Goal: Transaction & Acquisition: Purchase product/service

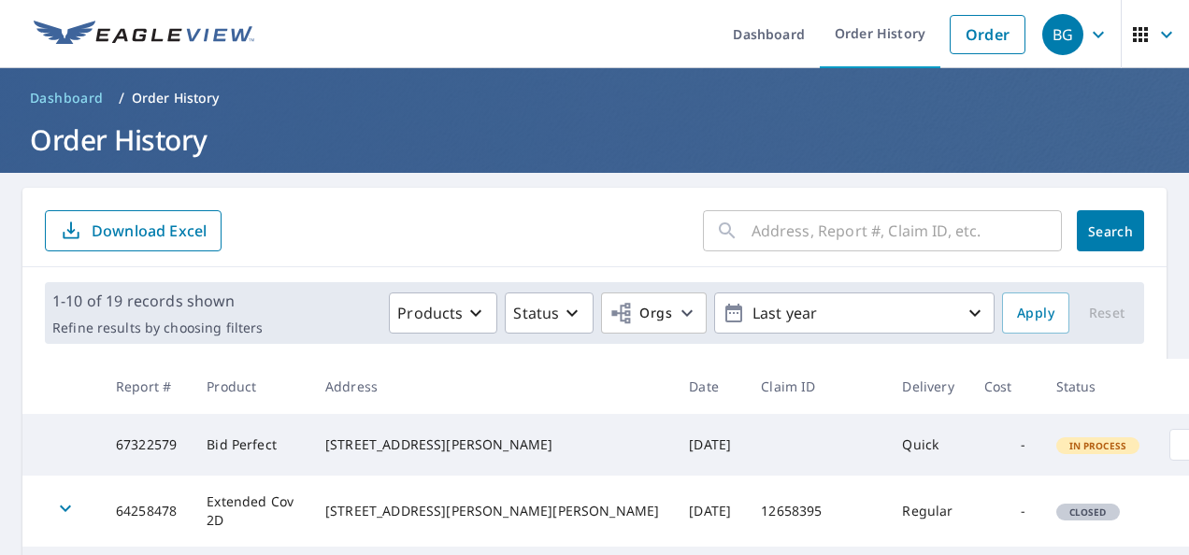
scroll to position [178, 0]
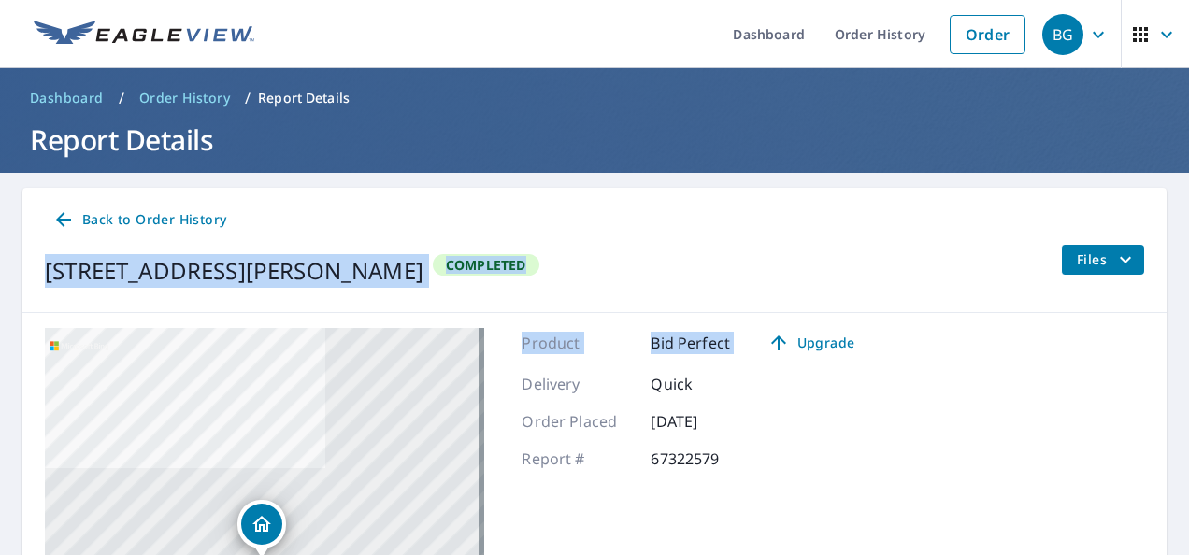
drag, startPoint x: 1129, startPoint y: 336, endPoint x: 1164, endPoint y: 230, distance: 111.1
click at [1164, 230] on main "Back to Order History [STREET_ADDRESS][PERSON_NAME] Completed Files [STREET_ADD…" at bounding box center [594, 499] width 1189 height 652
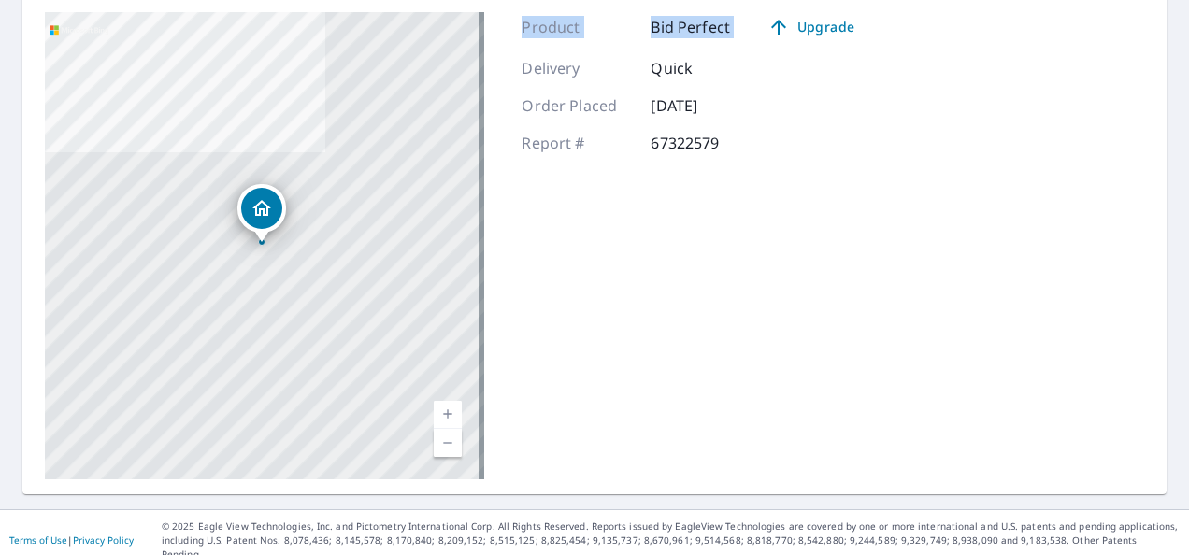
scroll to position [226, 0]
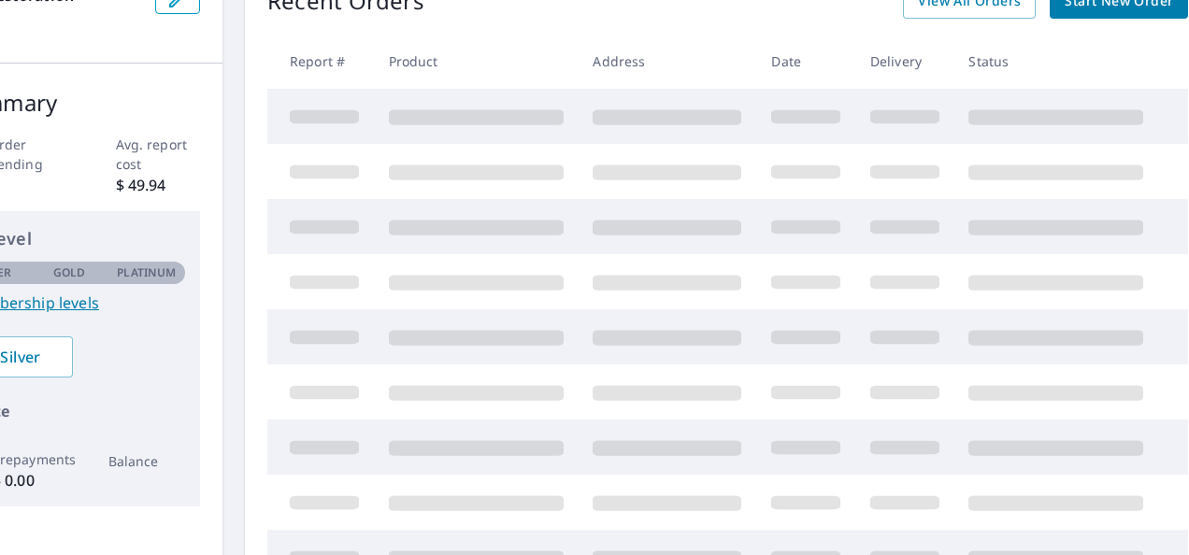
scroll to position [226, 99]
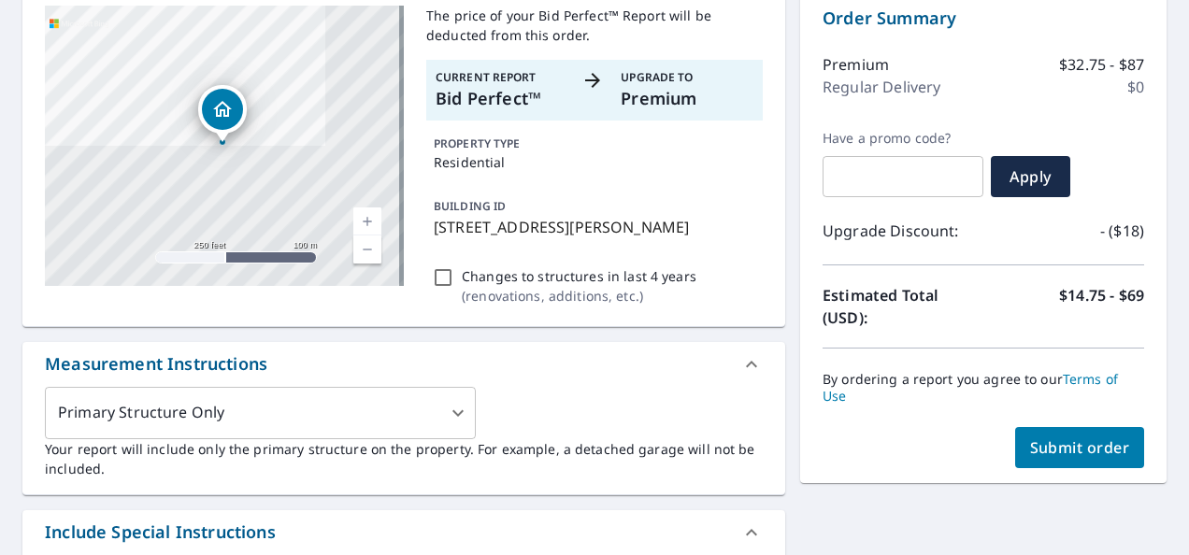
scroll to position [206, 0]
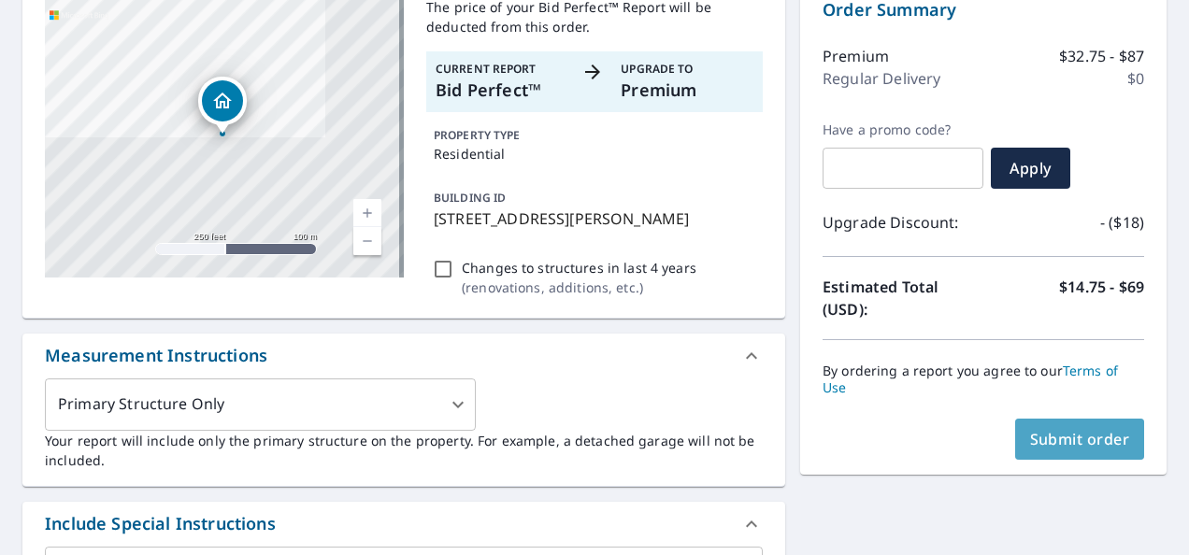
click at [1078, 439] on span "Submit order" at bounding box center [1080, 439] width 100 height 21
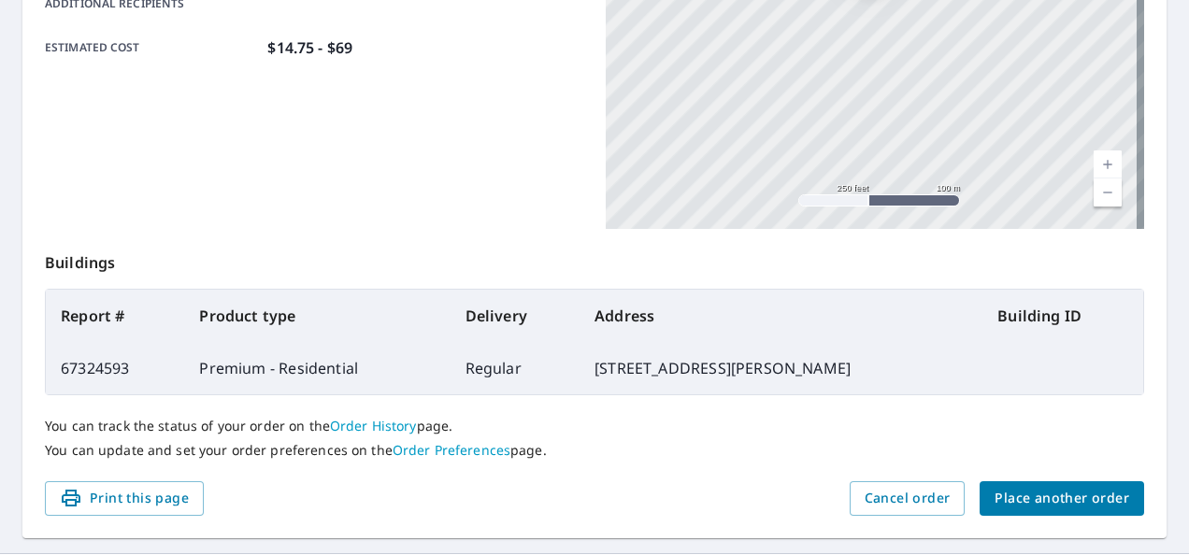
scroll to position [543, 0]
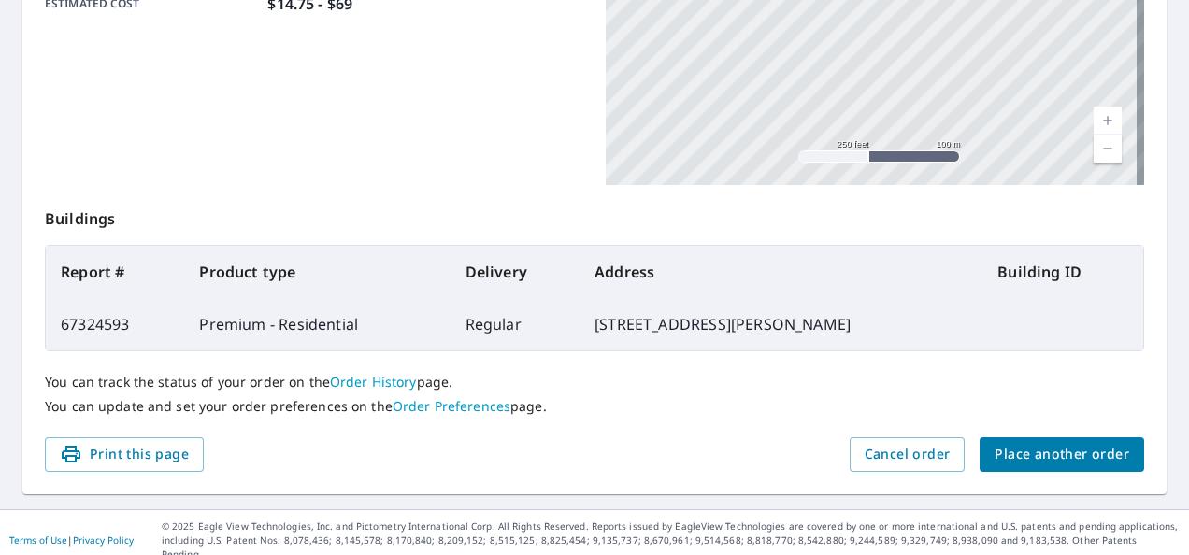
click at [1057, 460] on span "Place another order" at bounding box center [1061, 454] width 135 height 23
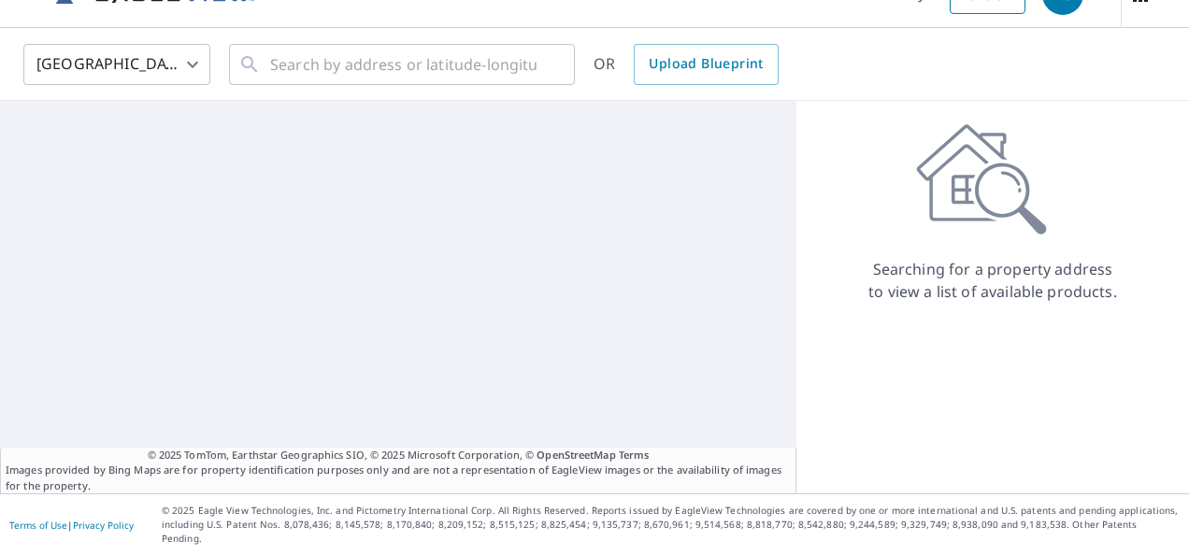
scroll to position [26, 0]
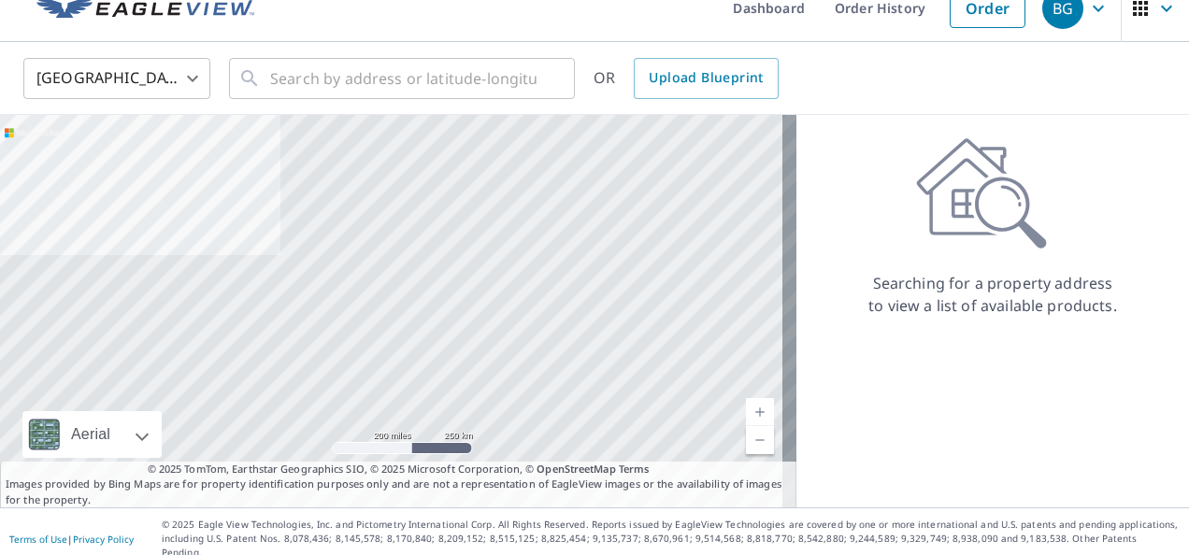
click at [550, 348] on div at bounding box center [398, 311] width 796 height 393
